Goal: Transaction & Acquisition: Subscribe to service/newsletter

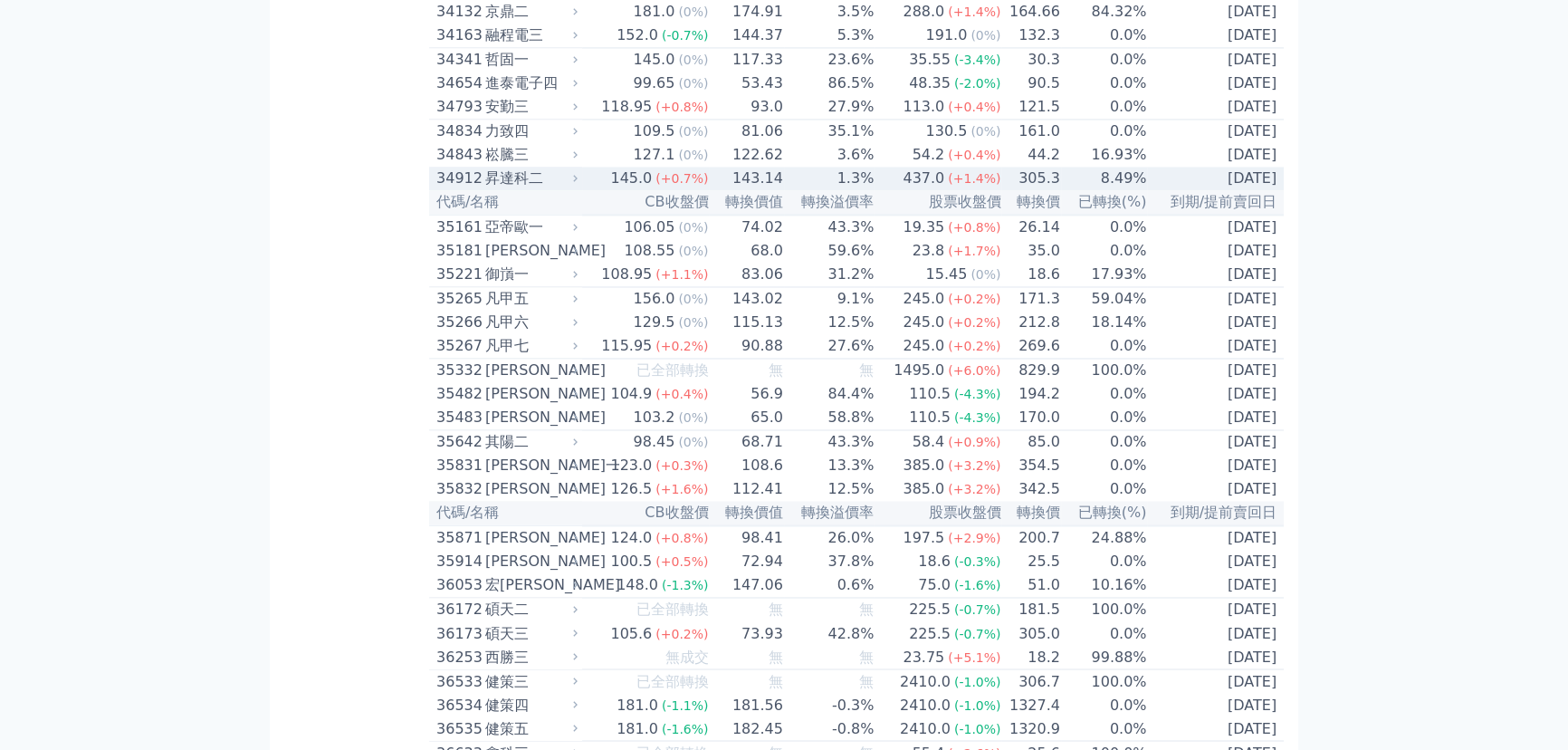
scroll to position [4152, 0]
